Goal: Information Seeking & Learning: Learn about a topic

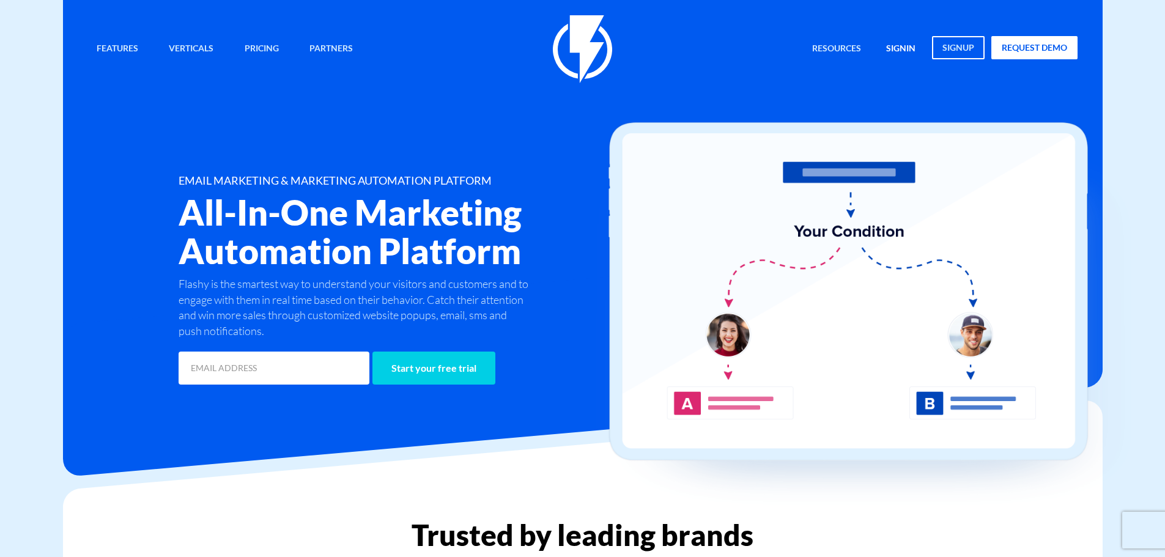
click at [902, 48] on link "signin" at bounding box center [901, 49] width 48 height 26
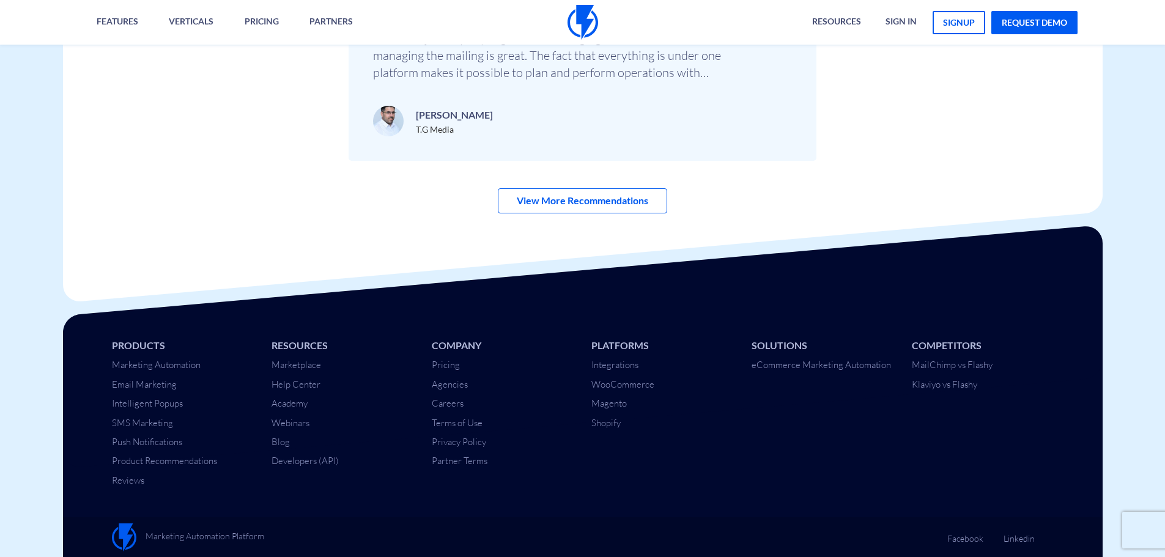
scroll to position [4315, 0]
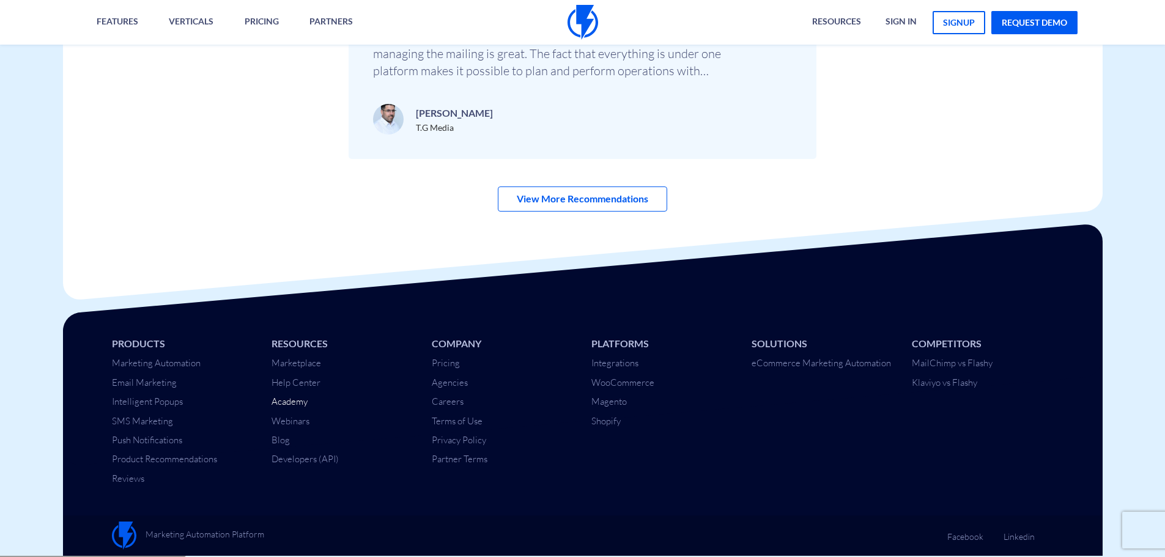
click at [299, 398] on link "Academy" at bounding box center [290, 402] width 36 height 12
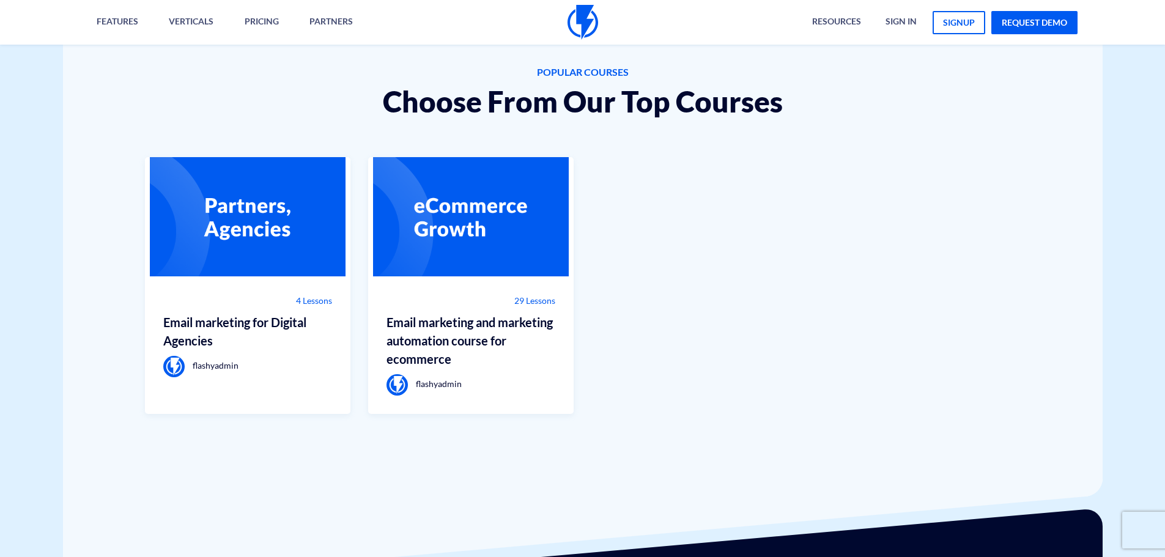
scroll to position [856, 0]
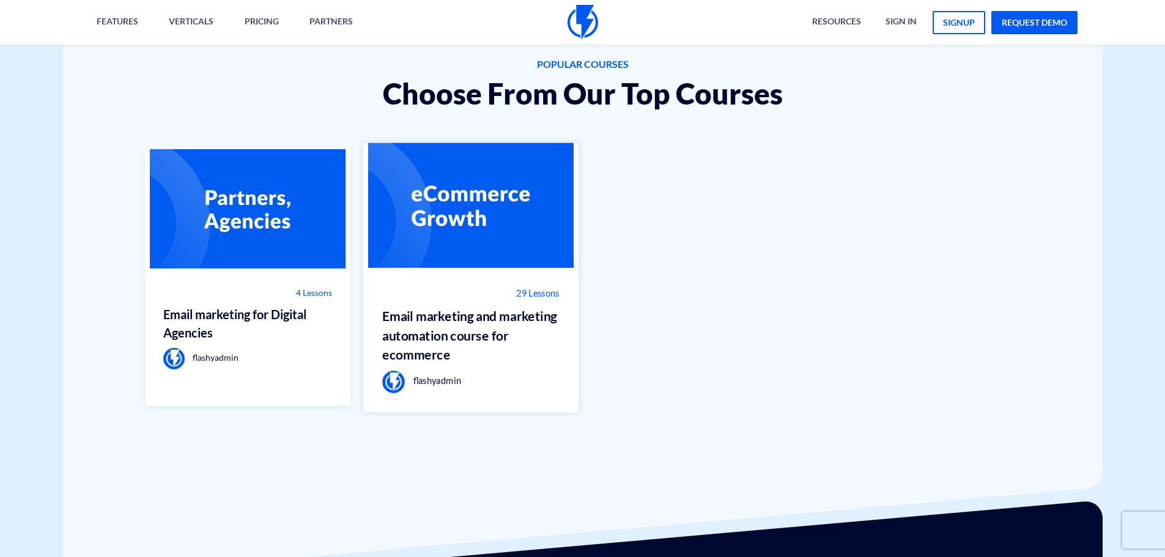
click at [484, 215] on img at bounding box center [471, 205] width 216 height 125
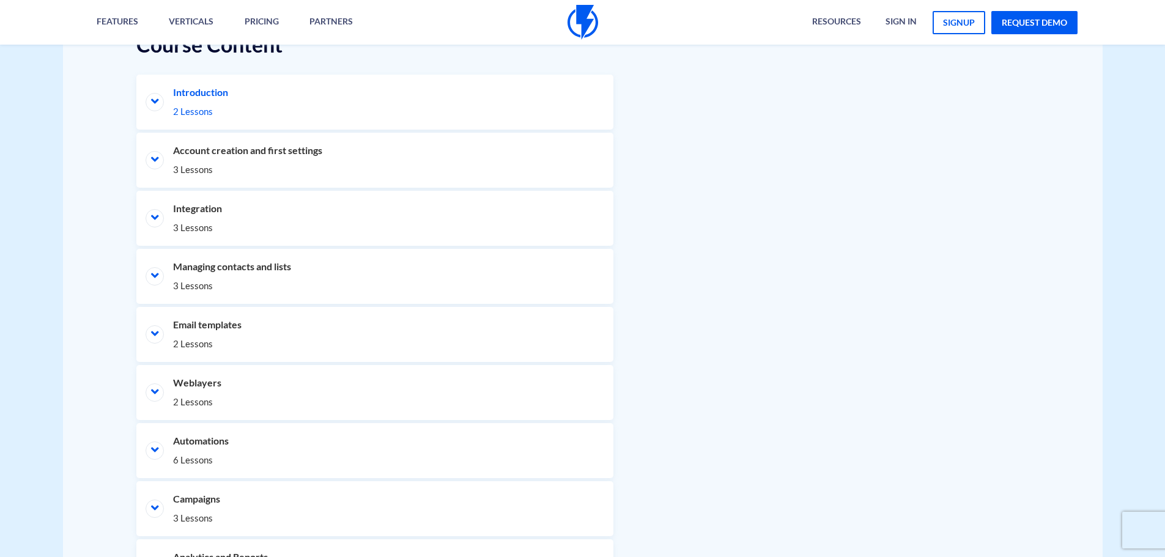
scroll to position [612, 0]
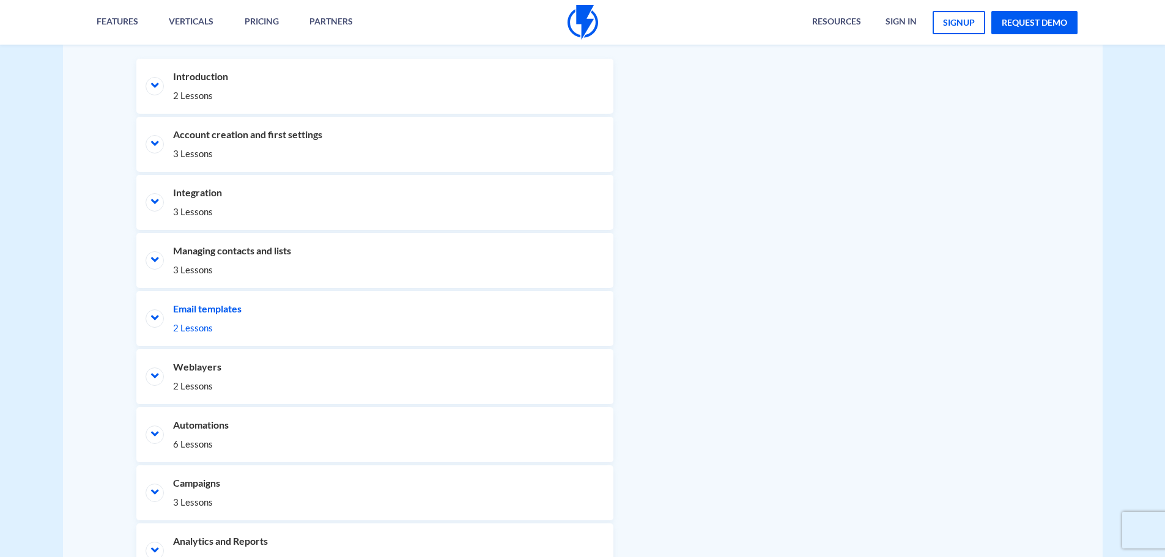
click at [158, 318] on li "Email templates 2 Lessons" at bounding box center [374, 318] width 477 height 55
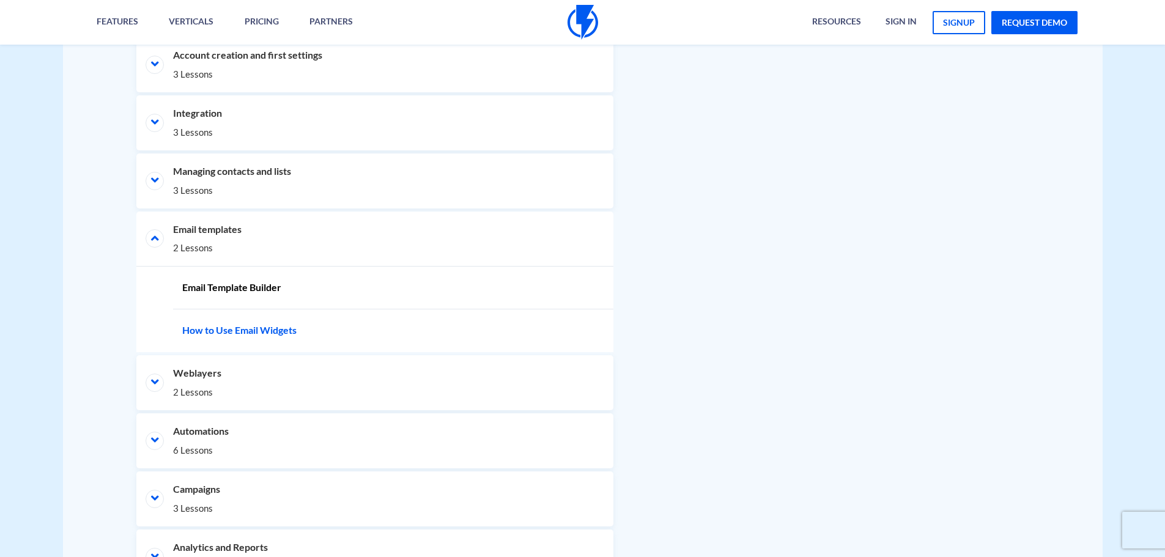
scroll to position [697, 0]
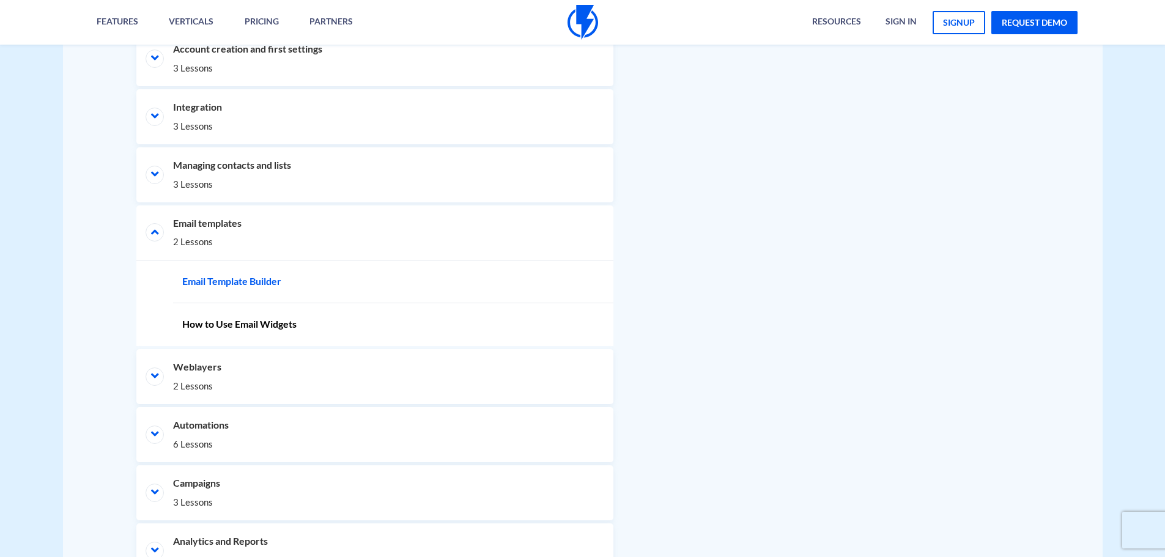
click at [281, 286] on link "Email Template Builder" at bounding box center [393, 282] width 440 height 43
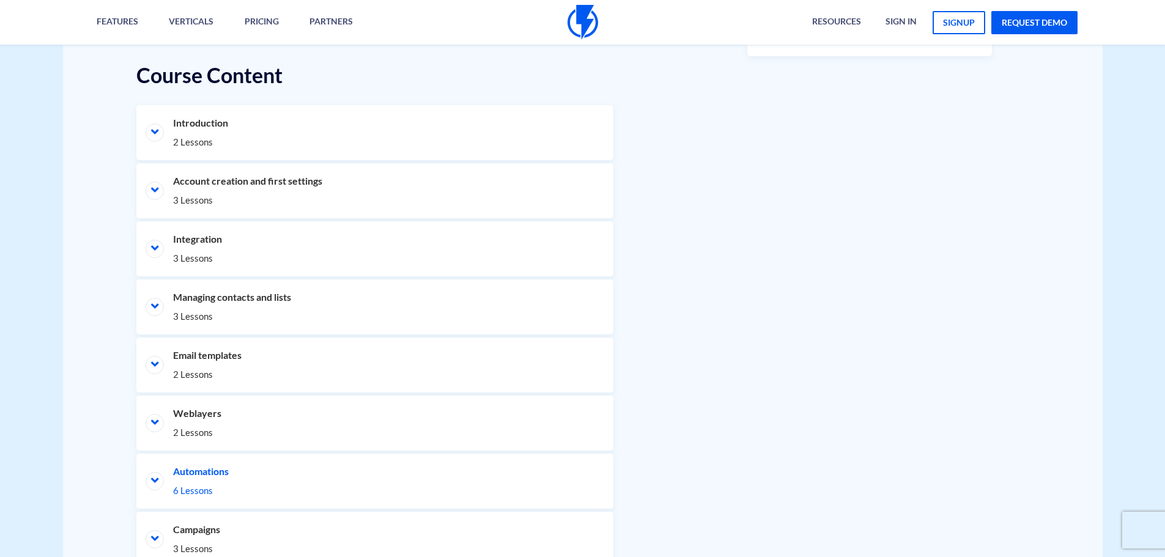
scroll to position [489, 0]
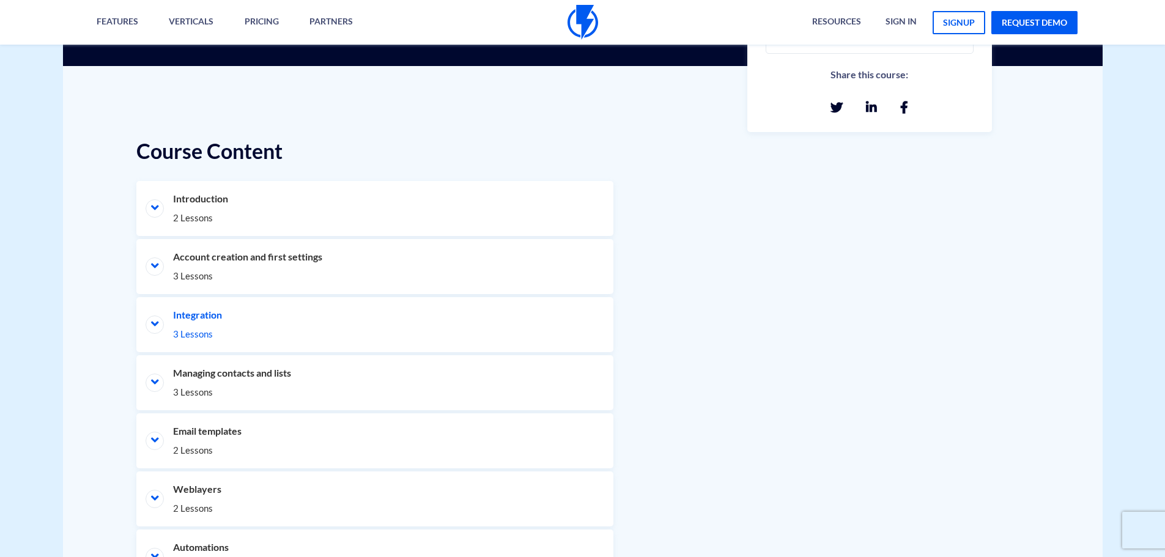
click at [295, 327] on li "Integration 3 Lessons" at bounding box center [374, 324] width 477 height 55
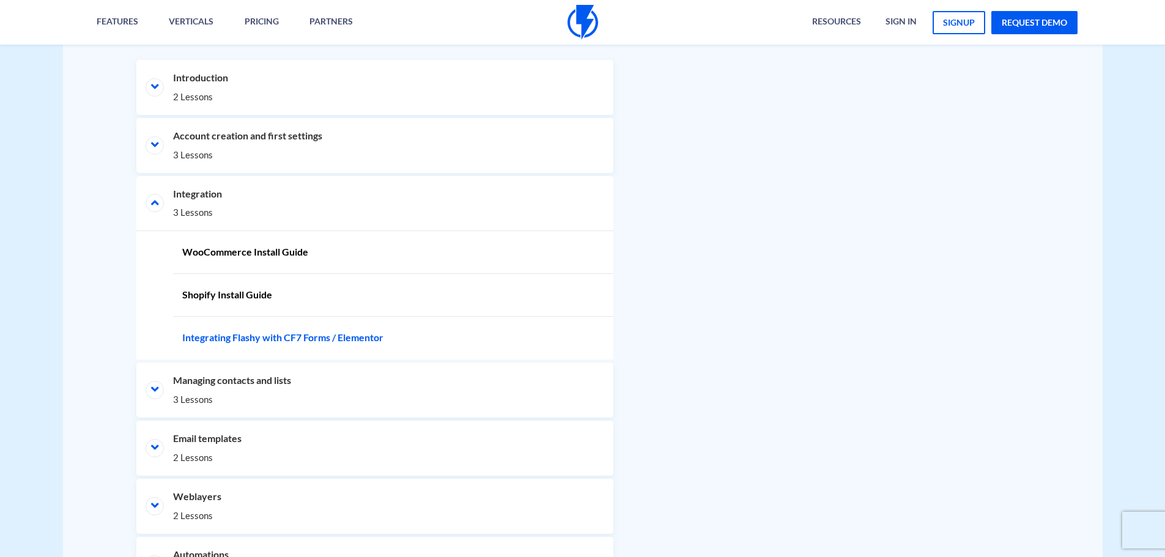
scroll to position [612, 0]
click at [234, 388] on li "Managing contacts and lists 3 Lessons" at bounding box center [374, 388] width 477 height 55
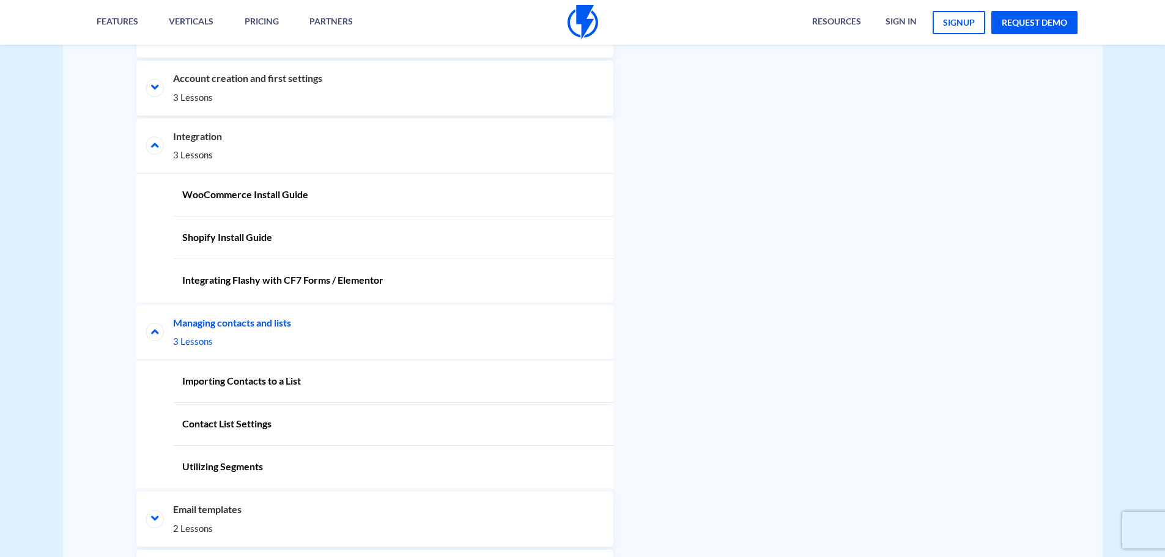
scroll to position [795, 0]
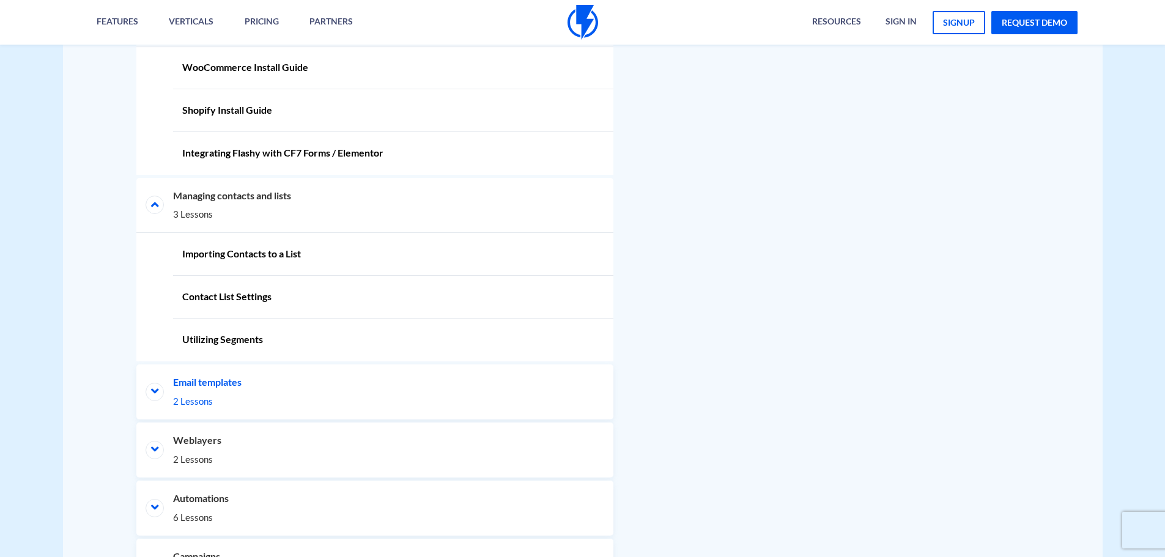
click at [238, 385] on li "Email templates 2 Lessons" at bounding box center [374, 391] width 477 height 55
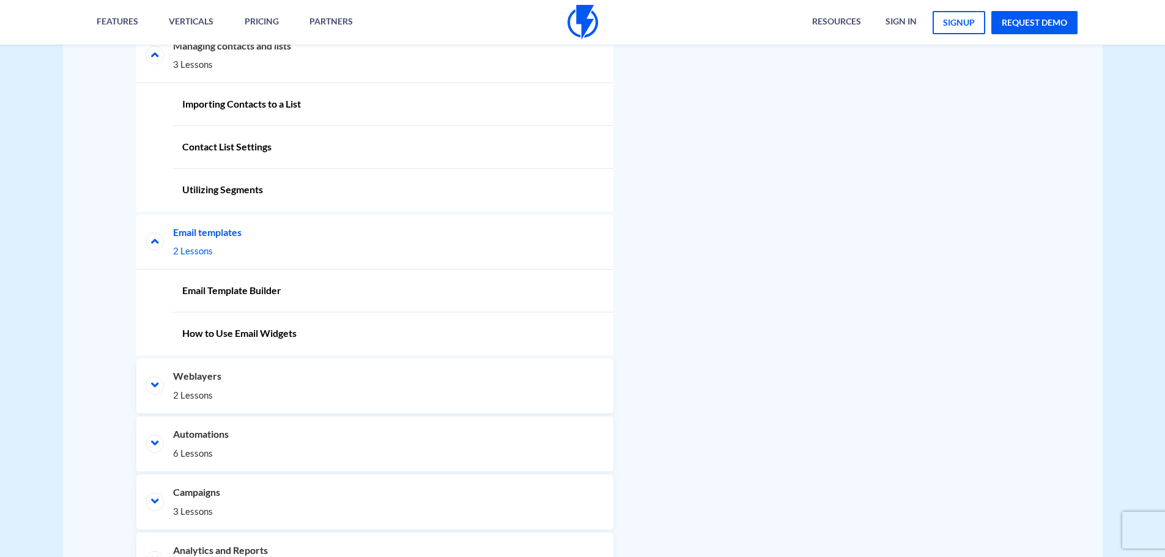
scroll to position [979, 0]
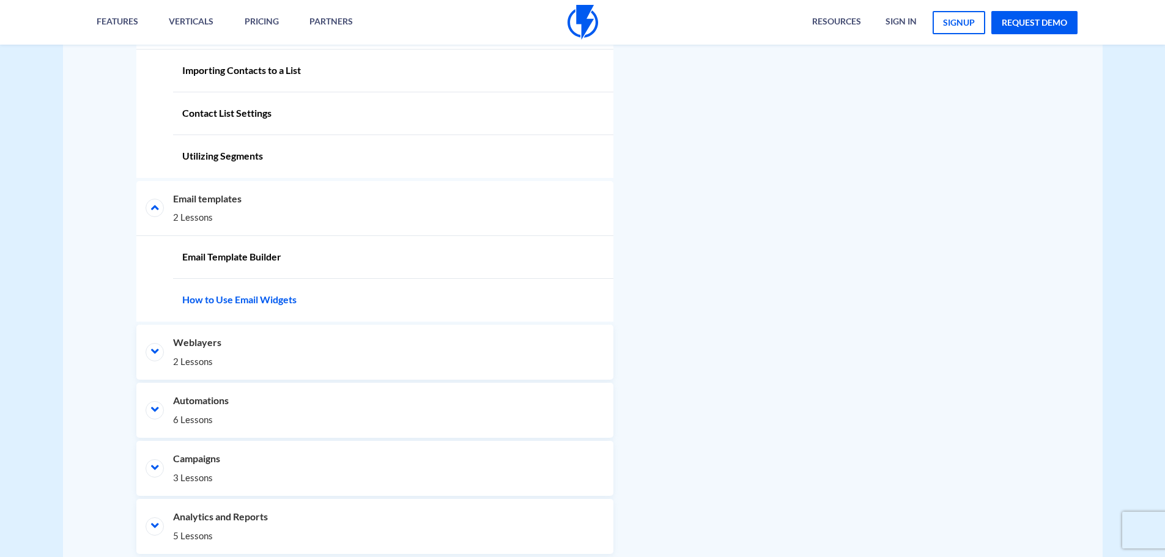
click at [254, 307] on link "How to Use Email Widgets" at bounding box center [393, 300] width 440 height 43
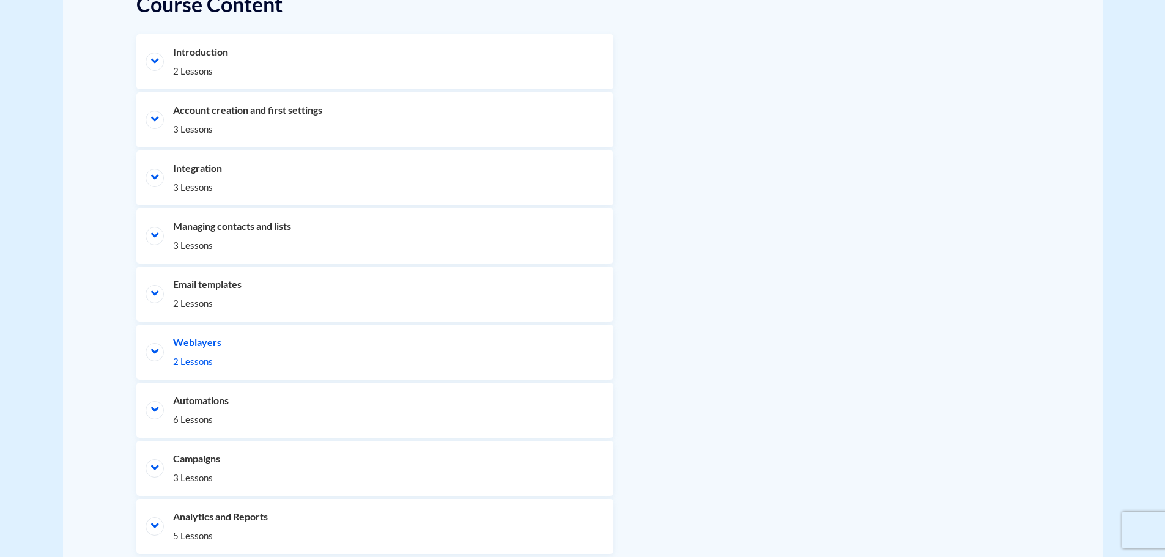
click at [458, 337] on li "Weblayers 2 Lessons" at bounding box center [374, 352] width 477 height 55
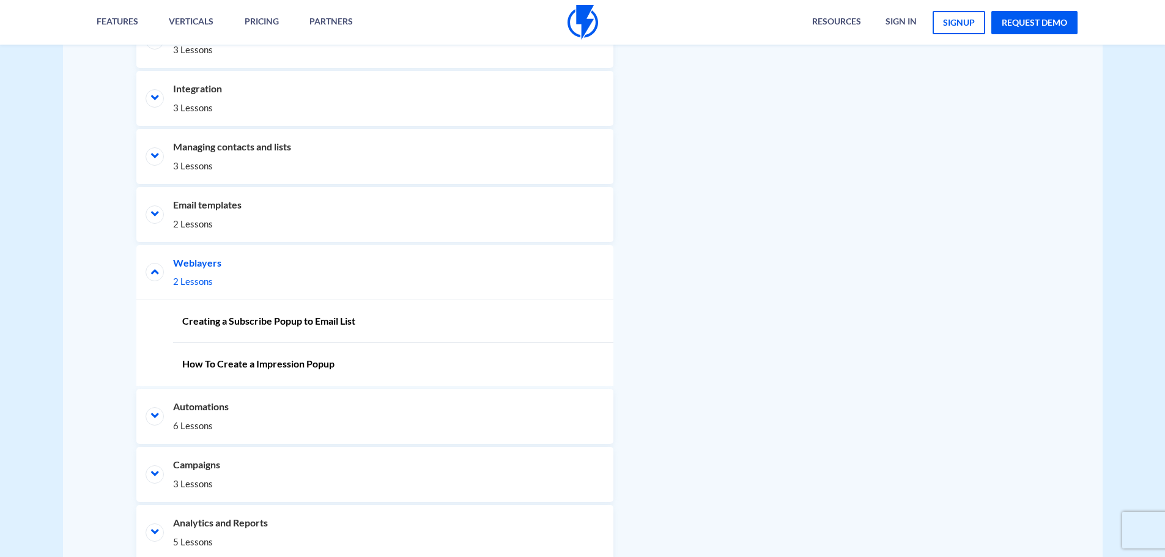
scroll to position [722, 0]
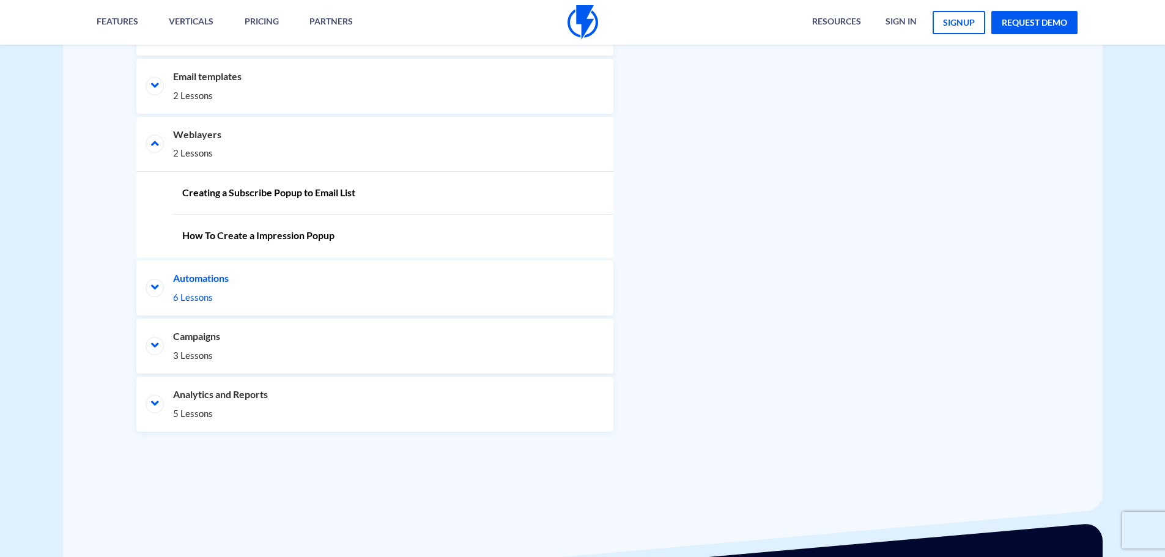
click at [380, 280] on li "Automations 6 Lessons" at bounding box center [374, 288] width 477 height 55
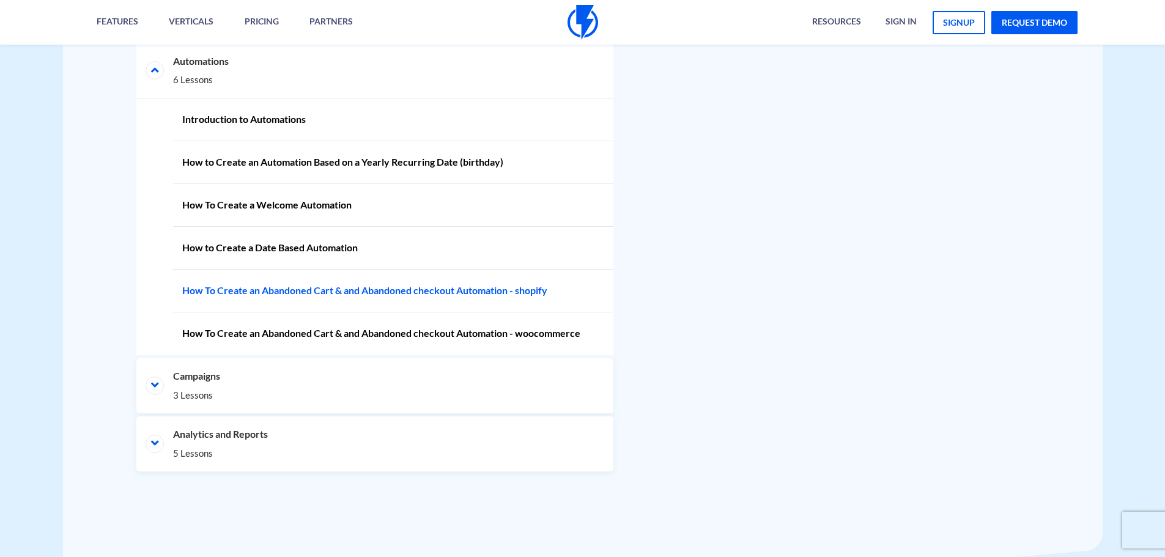
scroll to position [1040, 0]
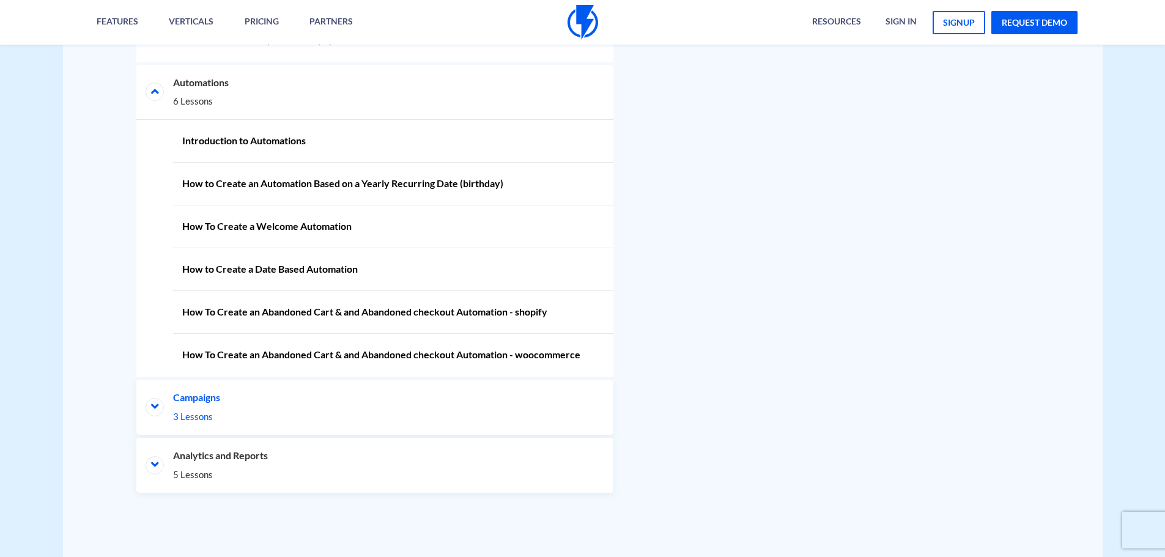
click at [152, 406] on li "Campaigns 3 Lessons" at bounding box center [374, 407] width 477 height 55
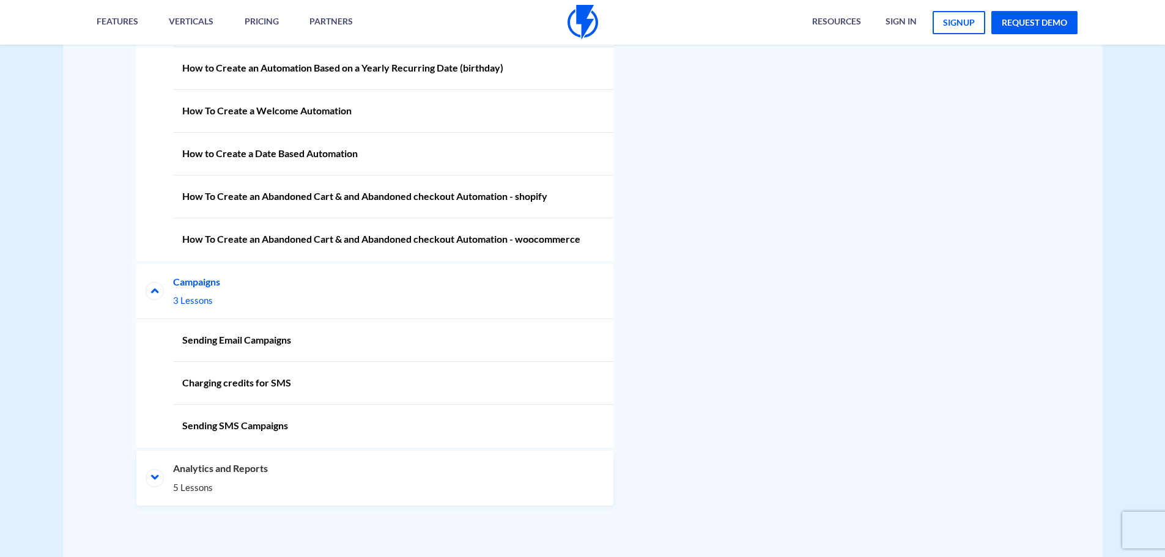
scroll to position [1168, 0]
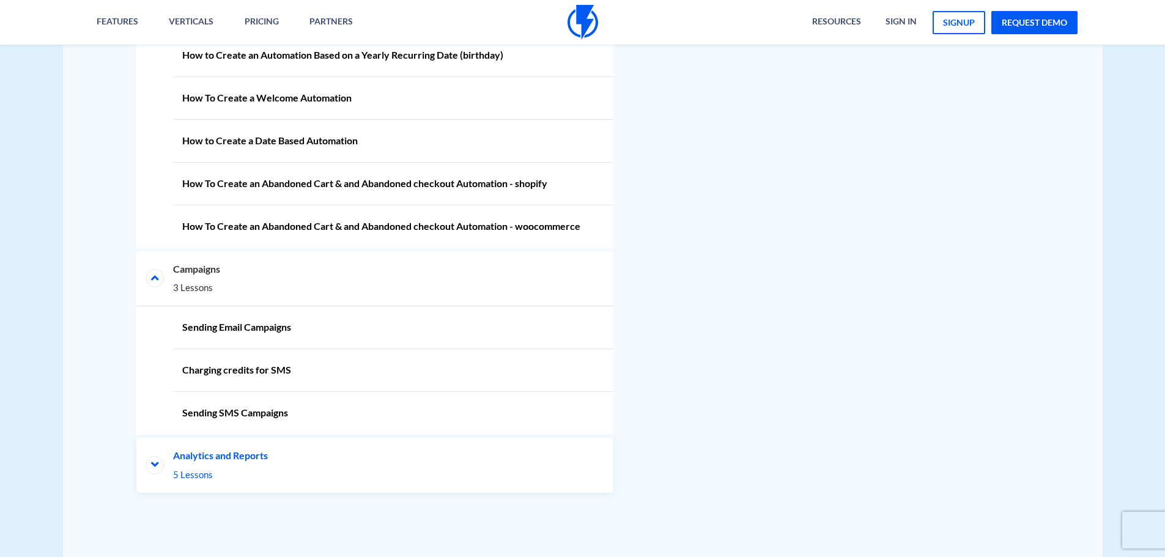
click at [157, 465] on li "Analytics and Reports 5 Lessons" at bounding box center [374, 465] width 477 height 55
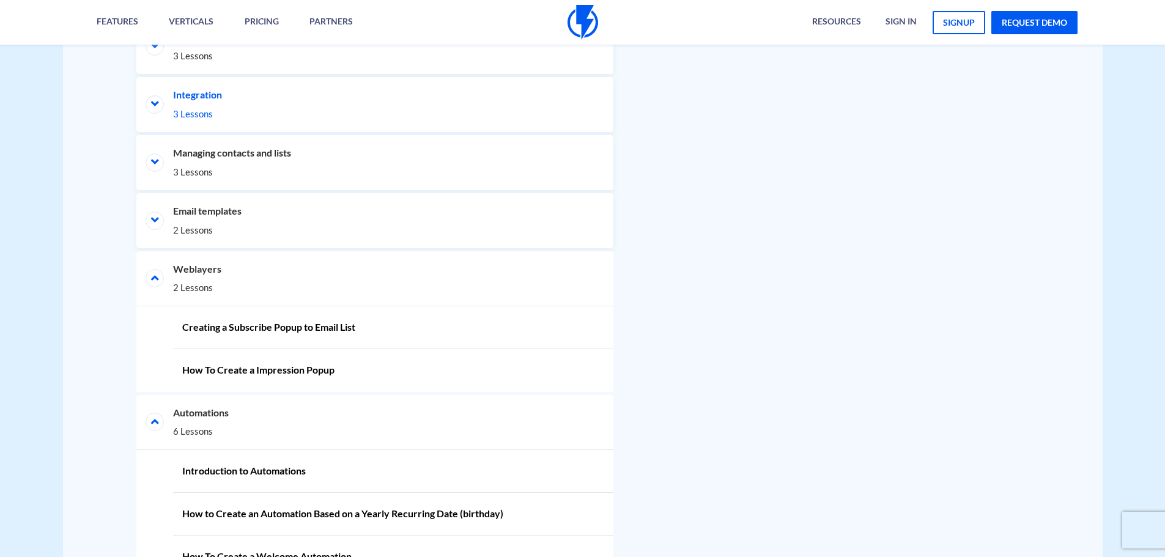
scroll to position [465, 0]
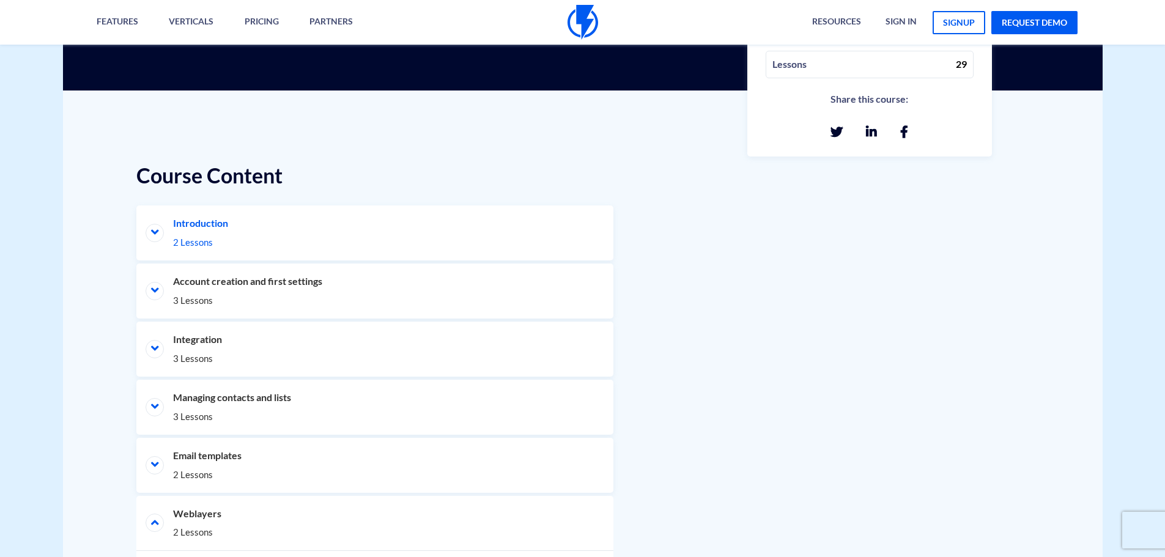
click at [158, 232] on li "Introduction 2 Lessons" at bounding box center [374, 232] width 477 height 55
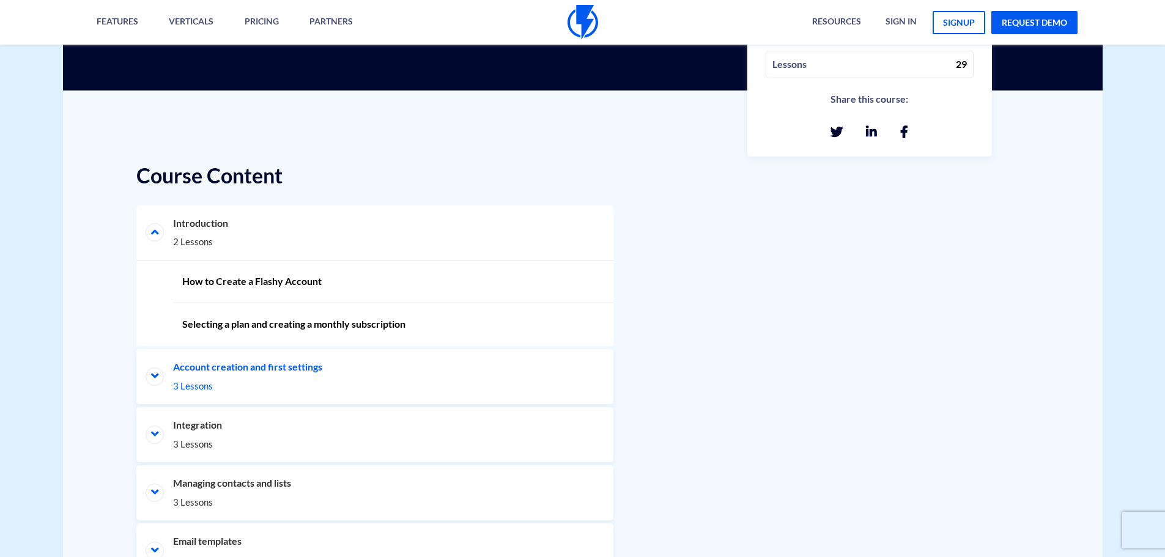
click at [302, 364] on li "Account creation and first settings 3 Lessons" at bounding box center [374, 376] width 477 height 55
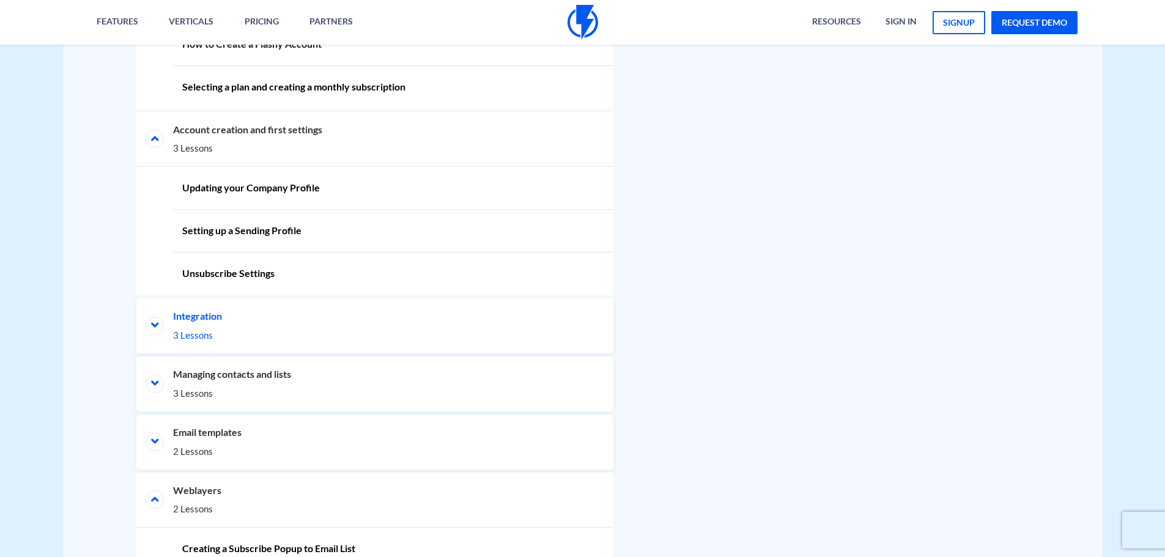
scroll to position [709, 0]
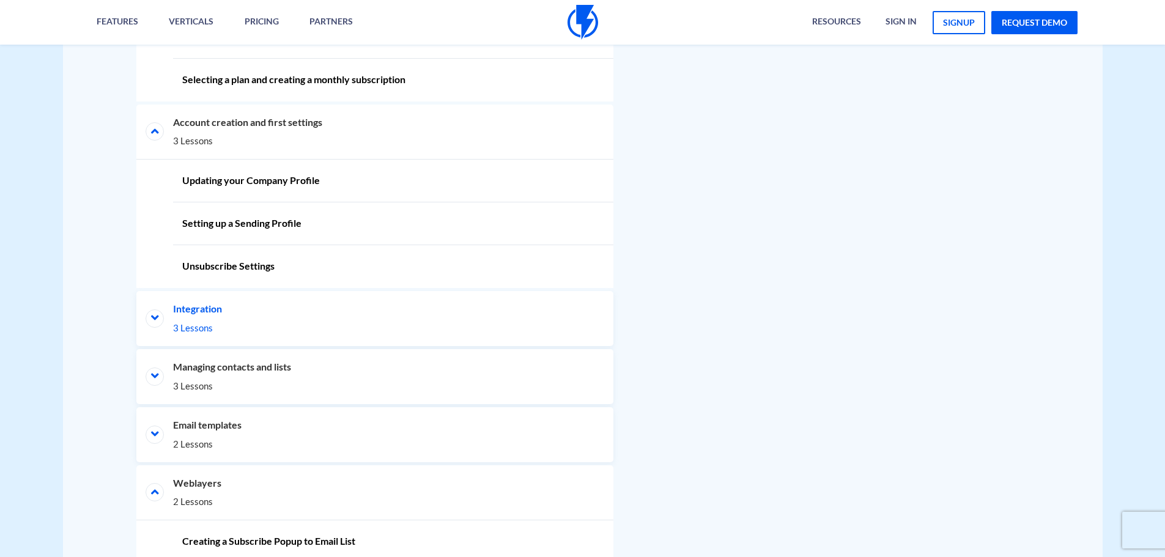
click at [223, 308] on li "Integration 3 Lessons" at bounding box center [374, 318] width 477 height 55
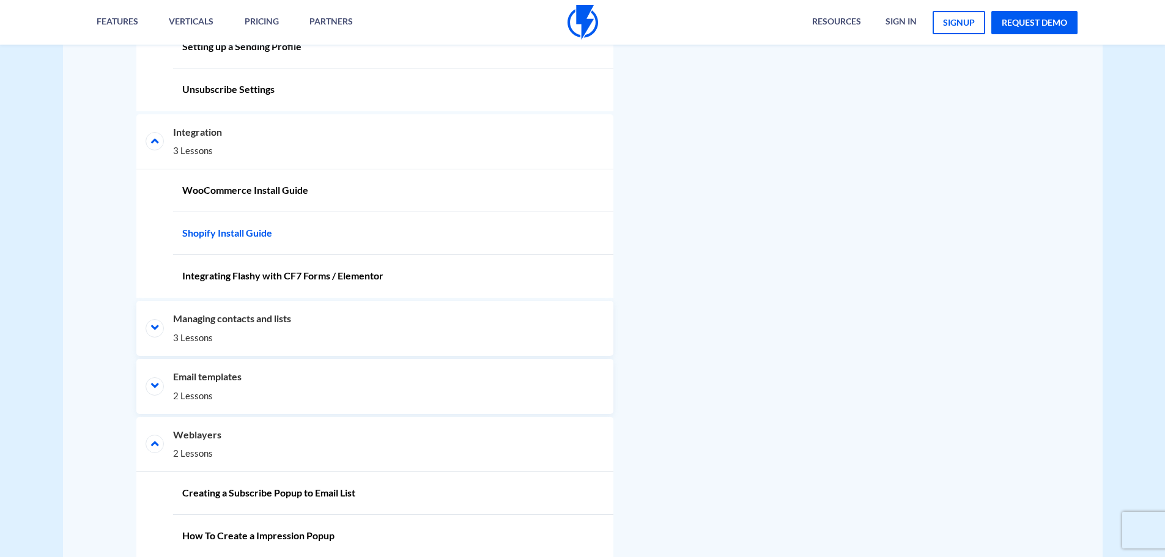
scroll to position [893, 0]
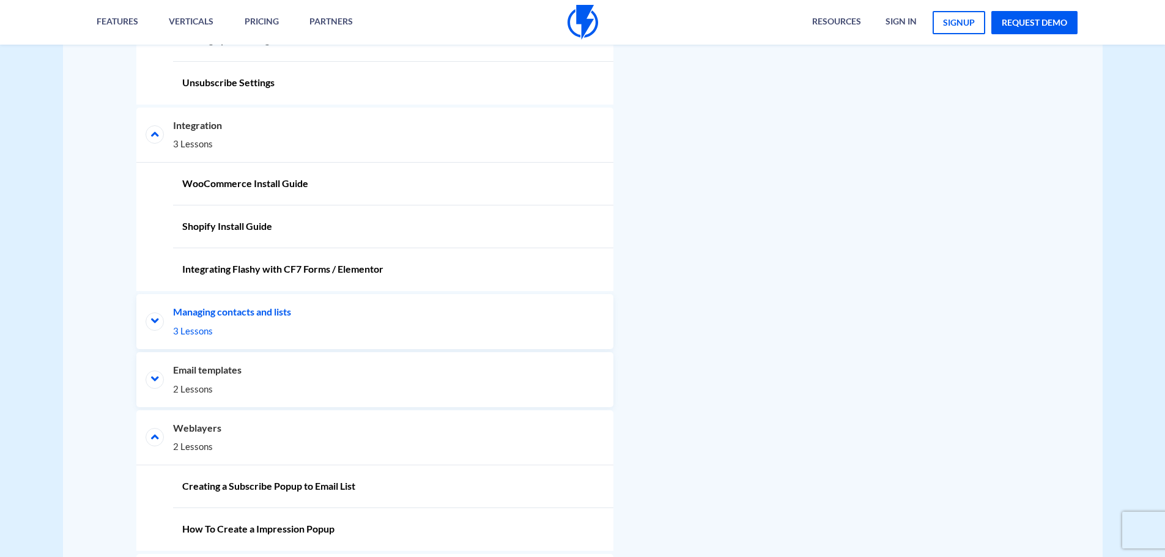
click at [201, 317] on li "Managing contacts and lists 3 Lessons" at bounding box center [374, 321] width 477 height 55
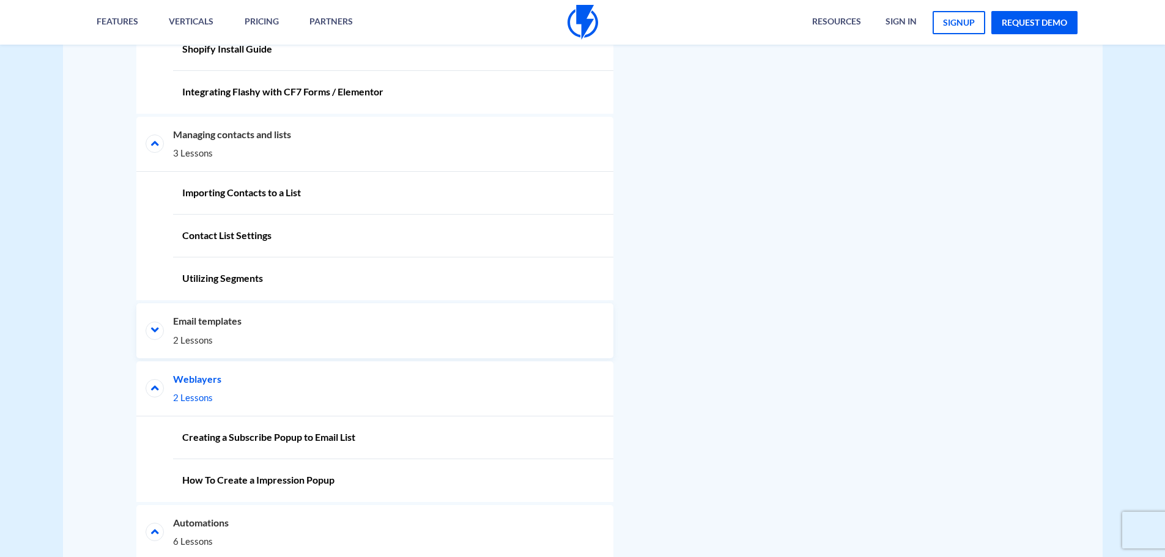
scroll to position [1076, 0]
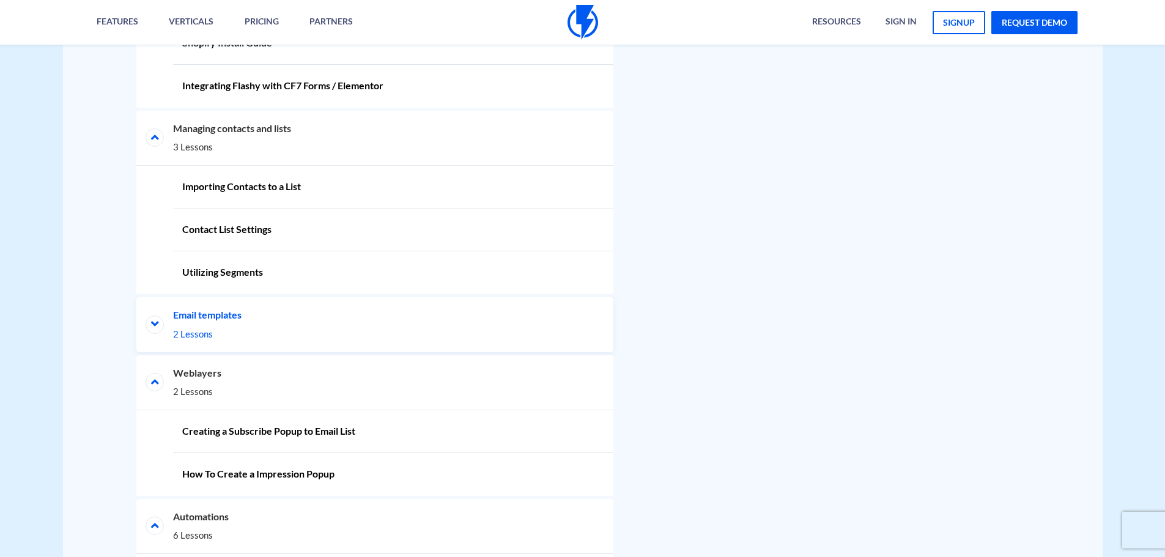
click at [237, 315] on li "Email templates 2 Lessons" at bounding box center [374, 324] width 477 height 55
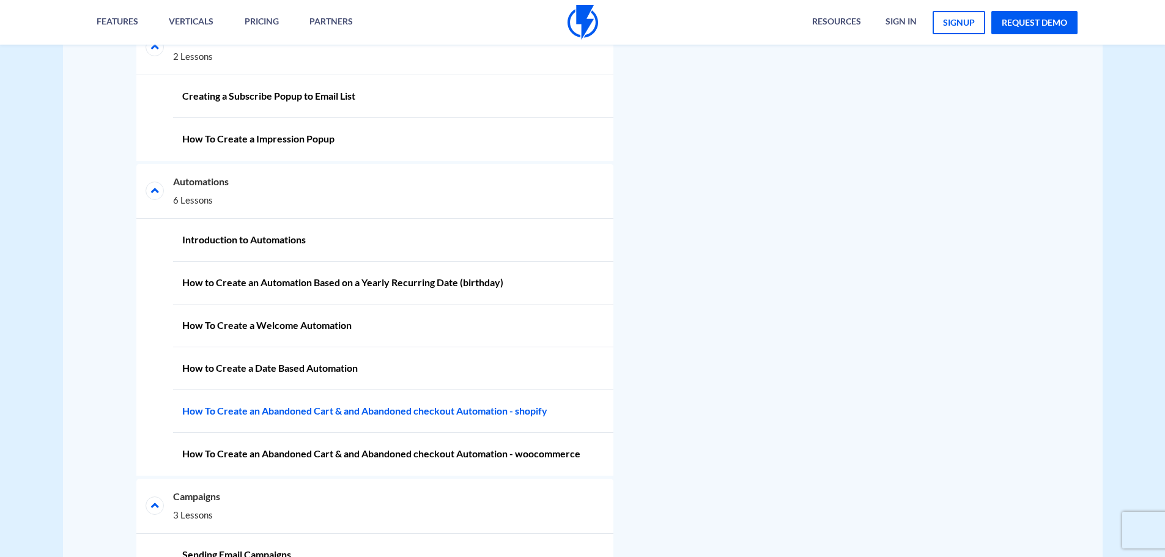
scroll to position [1504, 0]
